Goal: Task Accomplishment & Management: Manage account settings

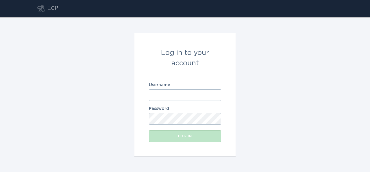
click at [183, 95] on input "Username" at bounding box center [185, 95] width 72 height 12
type input "[EMAIL_ADDRESS][DOMAIN_NAME]"
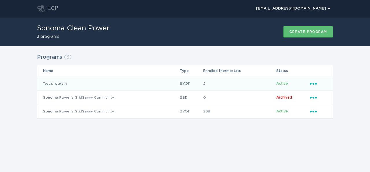
click at [314, 82] on icon "Ellipsis" at bounding box center [314, 82] width 8 height 5
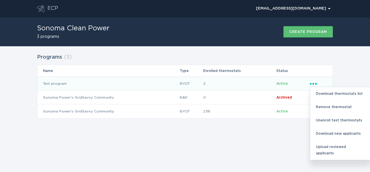
click at [246, 137] on div "ECP [EMAIL_ADDRESS][DOMAIN_NAME] Chevron Sonoma Clean Power 3 programs Create p…" at bounding box center [185, 86] width 370 height 172
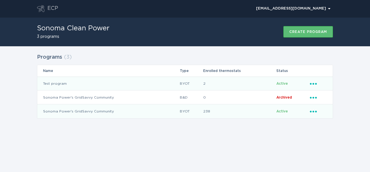
click at [313, 113] on div "Ellipsis" at bounding box center [318, 111] width 17 height 6
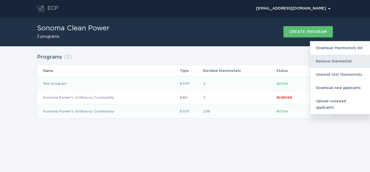
click at [321, 63] on div "Remove thermostat" at bounding box center [340, 61] width 60 height 13
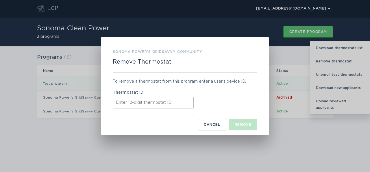
click at [167, 104] on input "Thermostat ID" at bounding box center [153, 103] width 81 height 12
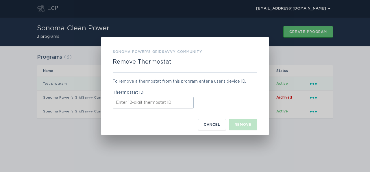
paste input "312973301421"
type input "312973301421"
click at [243, 121] on button "Remove" at bounding box center [243, 125] width 28 height 12
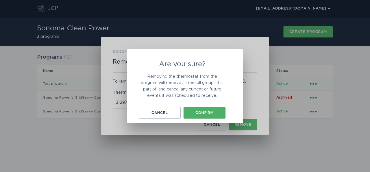
click at [213, 110] on button "Confirm" at bounding box center [204, 113] width 42 height 12
